Goal: Find specific page/section: Find specific page/section

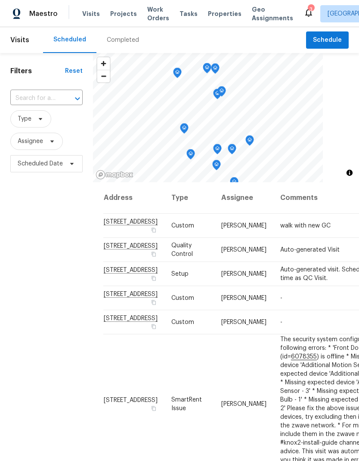
click at [214, 14] on span "Properties" at bounding box center [225, 13] width 34 height 9
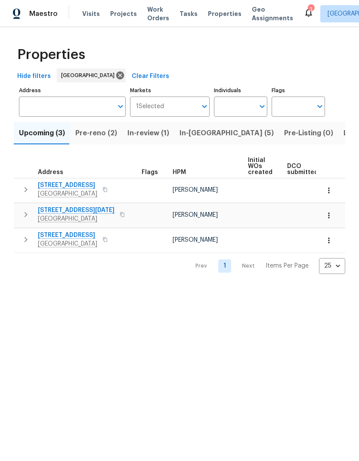
click at [185, 137] on span "In-[GEOGRAPHIC_DATA] (5)" at bounding box center [227, 133] width 94 height 12
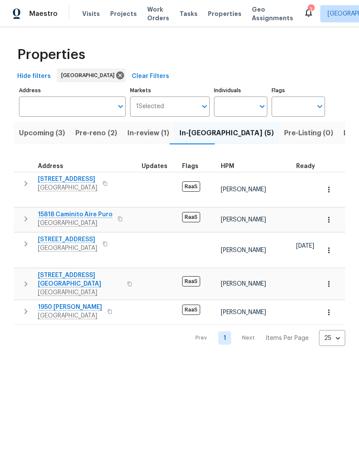
click at [71, 271] on span "[STREET_ADDRESS][GEOGRAPHIC_DATA]" at bounding box center [80, 279] width 84 height 17
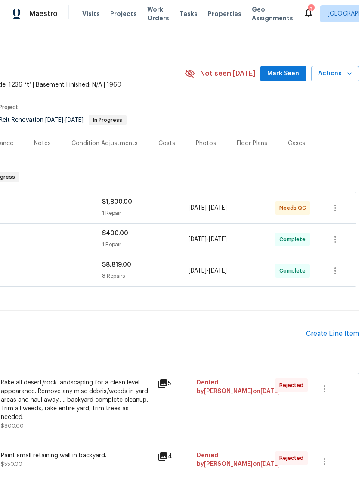
scroll to position [0, 128]
click at [339, 210] on icon "button" at bounding box center [335, 208] width 10 height 10
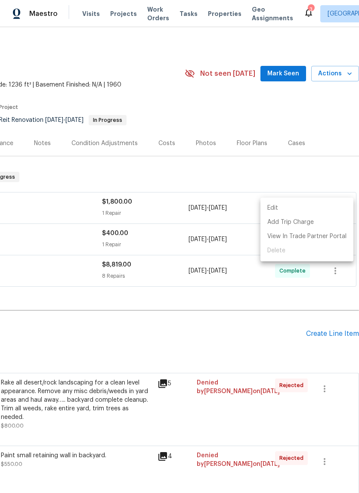
click at [65, 169] on div at bounding box center [179, 246] width 359 height 493
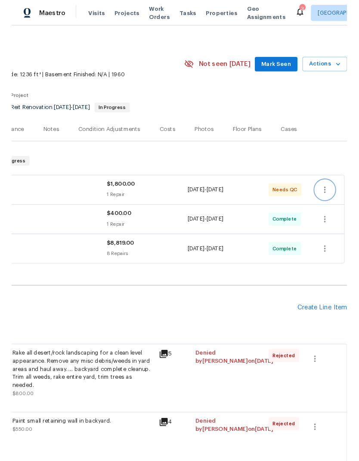
scroll to position [5, 128]
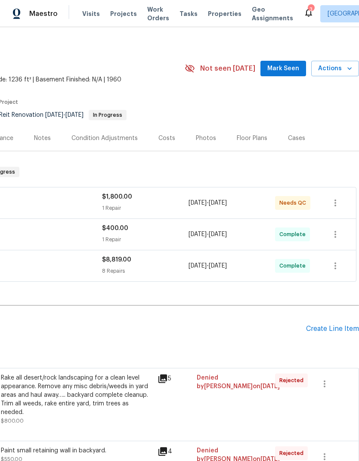
click at [222, 8] on div "Visits Projects Work Orders Tasks Properties Geo Assignments" at bounding box center [192, 13] width 221 height 17
click at [215, 14] on span "Properties" at bounding box center [225, 13] width 34 height 9
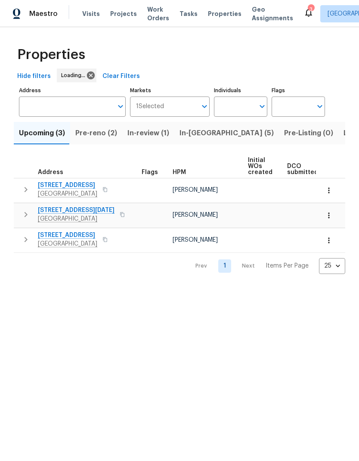
click at [187, 134] on span "In-[GEOGRAPHIC_DATA] (5)" at bounding box center [227, 133] width 94 height 12
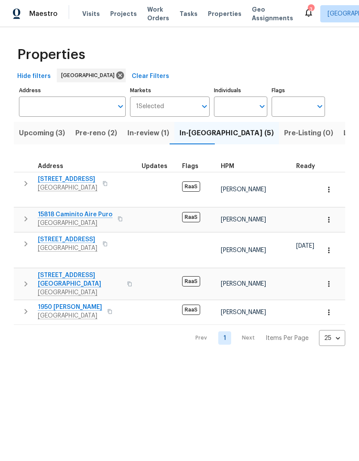
click at [61, 303] on span "1950 [PERSON_NAME]" at bounding box center [70, 307] width 64 height 9
